Goal: Information Seeking & Learning: Learn about a topic

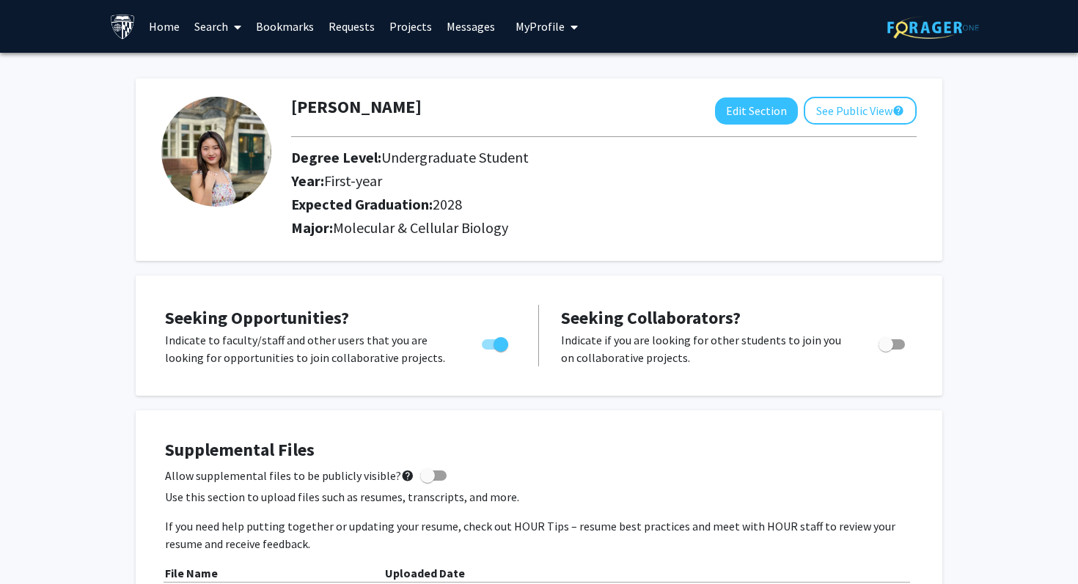
click at [544, 34] on button "My Profile" at bounding box center [546, 26] width 71 height 53
click at [222, 20] on link "Search" at bounding box center [218, 26] width 62 height 51
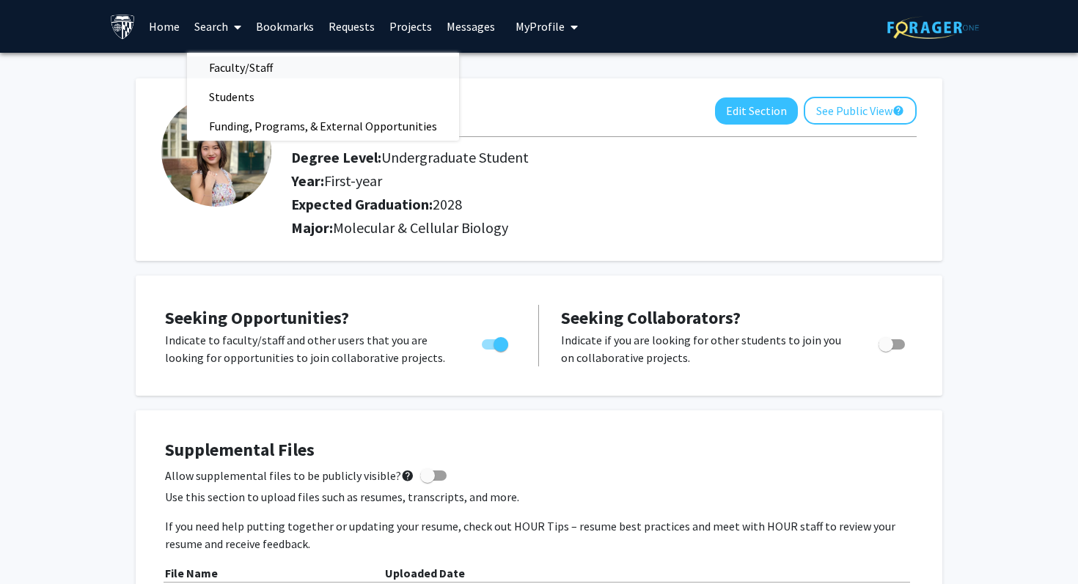
click at [262, 69] on span "Faculty/Staff" at bounding box center [241, 67] width 108 height 29
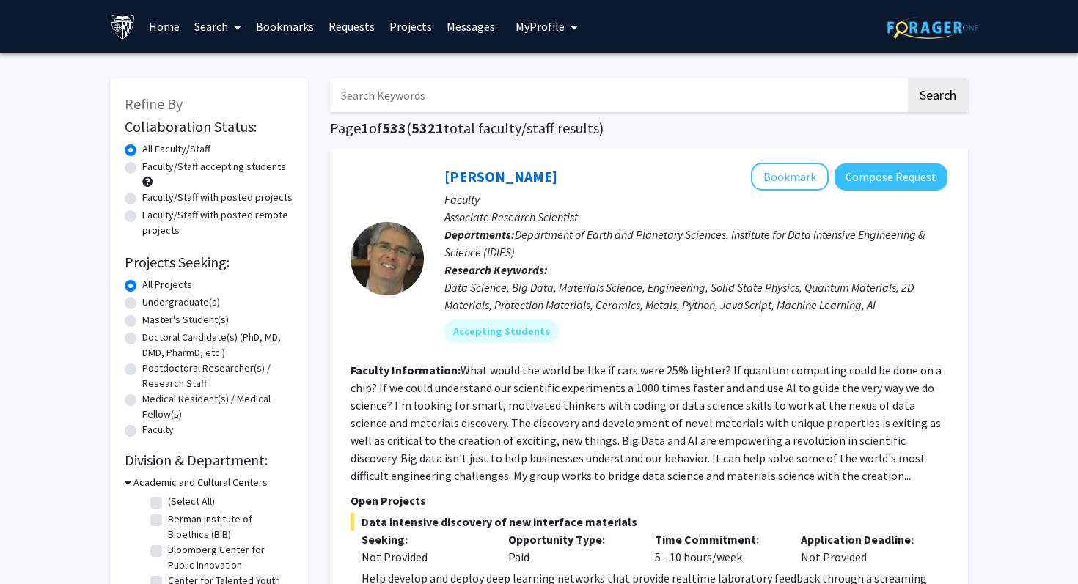
click at [380, 88] on input "Search Keywords" at bounding box center [617, 95] width 575 height 34
click at [907, 78] on button "Search" at bounding box center [937, 95] width 60 height 34
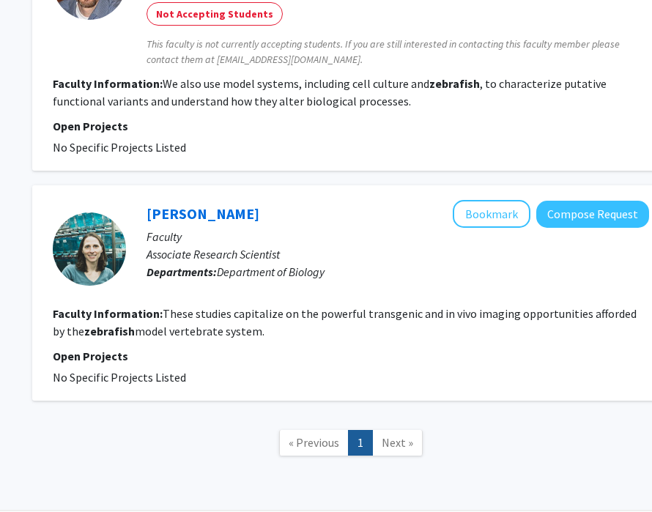
scroll to position [2091, 199]
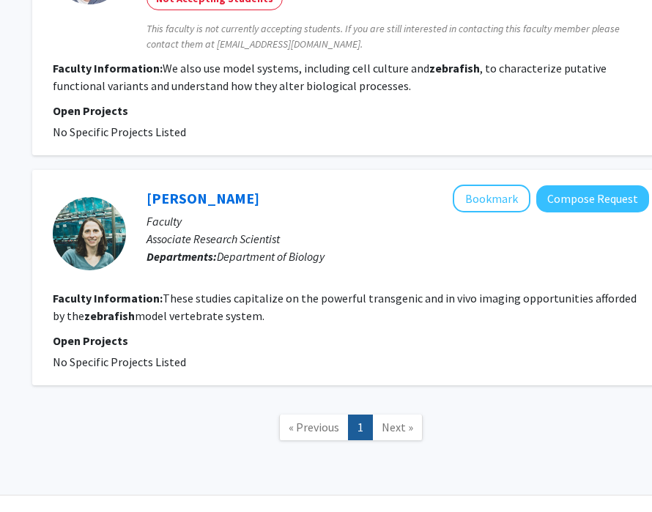
click at [388, 420] on span "Next »" at bounding box center [398, 427] width 32 height 15
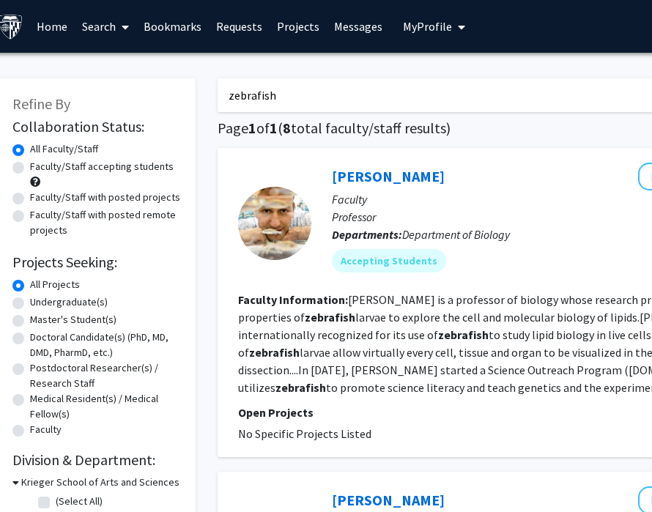
scroll to position [0, 16]
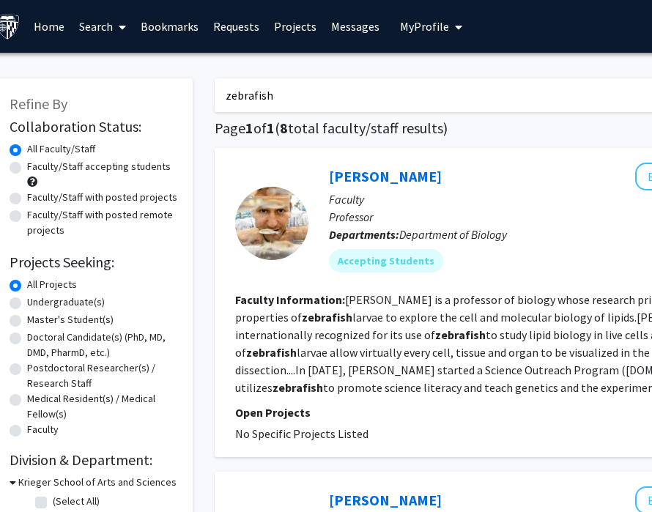
drag, startPoint x: 295, startPoint y: 93, endPoint x: 199, endPoint y: 89, distance: 96.9
type input "crispr"
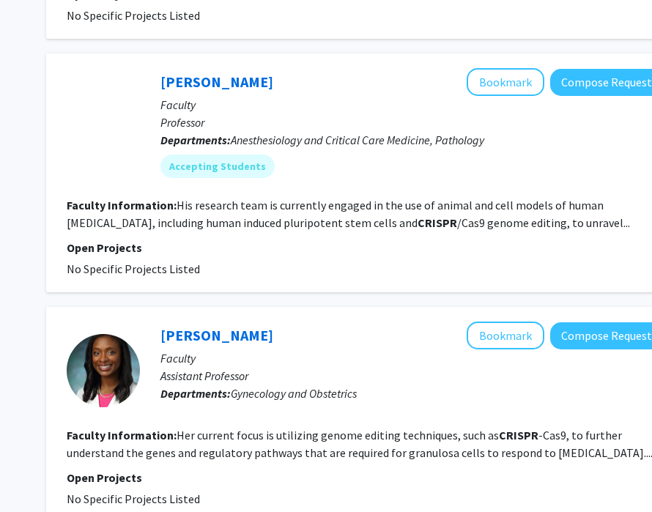
scroll to position [1191, 188]
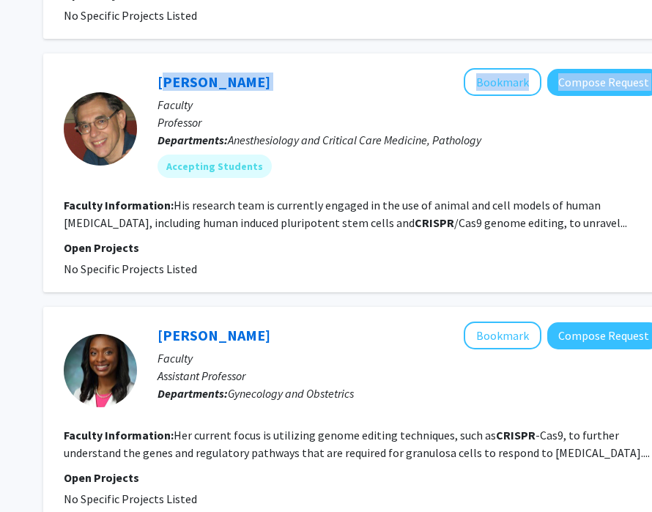
drag, startPoint x: 240, startPoint y: 32, endPoint x: 155, endPoint y: 32, distance: 85.0
click at [155, 68] on div "[PERSON_NAME] Bookmark Compose Request Faculty Professor Departments: Anesthesi…" at bounding box center [398, 128] width 523 height 121
copy div "[PERSON_NAME] Bookmark Compose Request"
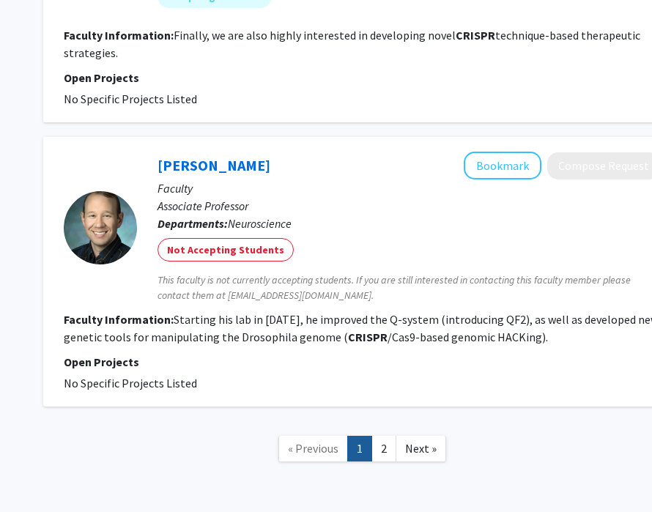
scroll to position [2395, 188]
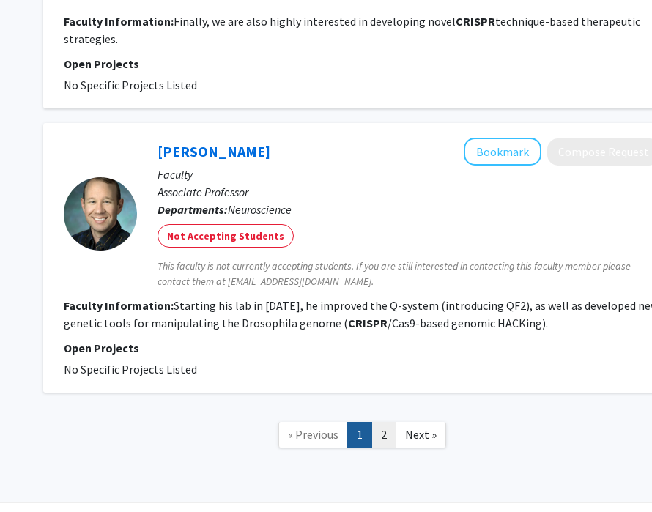
click at [383, 422] on link "2" at bounding box center [384, 435] width 25 height 26
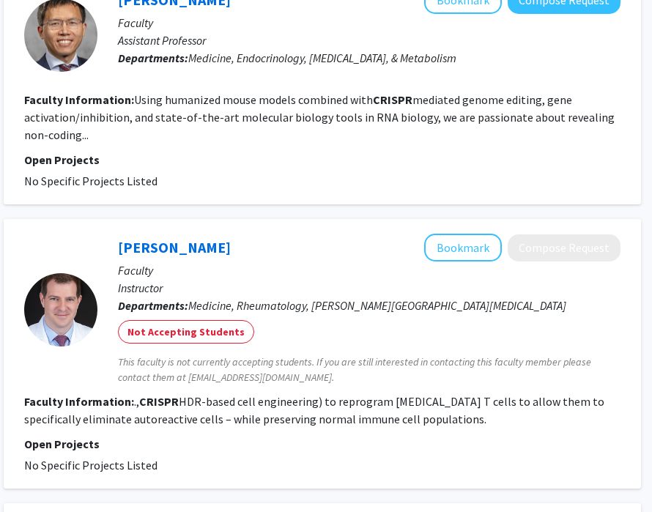
scroll to position [985, 227]
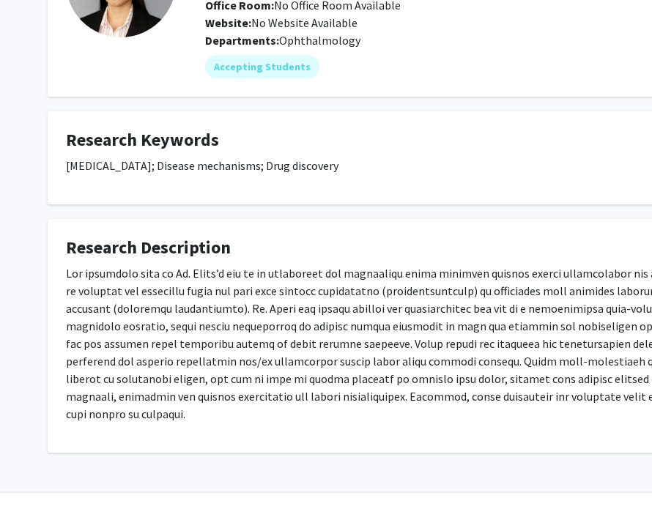
scroll to position [169, 0]
